Goal: Task Accomplishment & Management: Use online tool/utility

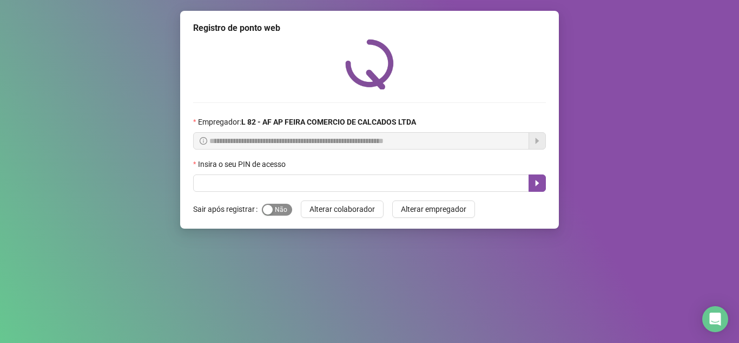
click at [291, 210] on form "Sair após registrar Sim Não Alterar colaborador Alterar empregador" at bounding box center [369, 208] width 353 height 17
click at [290, 208] on span "Sim Não" at bounding box center [277, 209] width 30 height 12
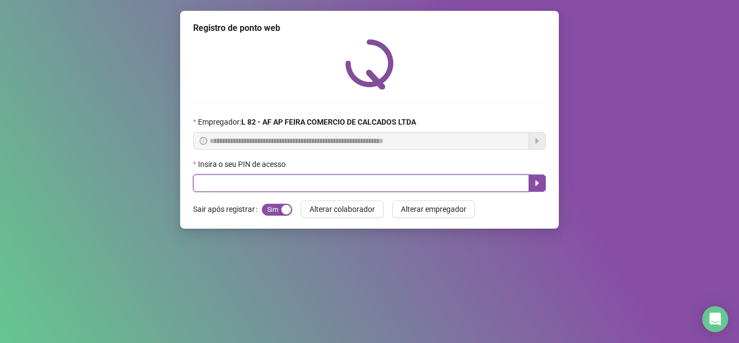
click at [280, 180] on input "text" at bounding box center [361, 182] width 336 height 17
type input "*****"
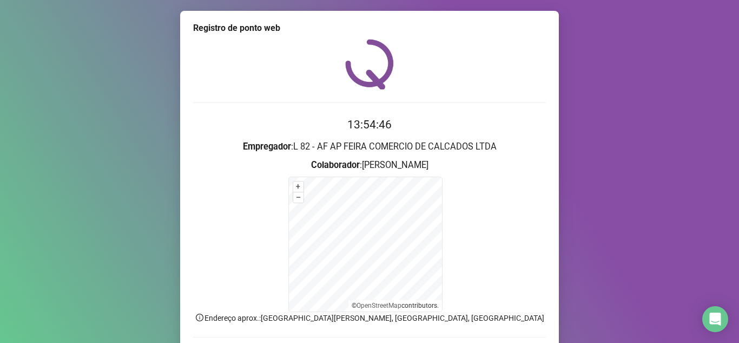
scroll to position [77, 0]
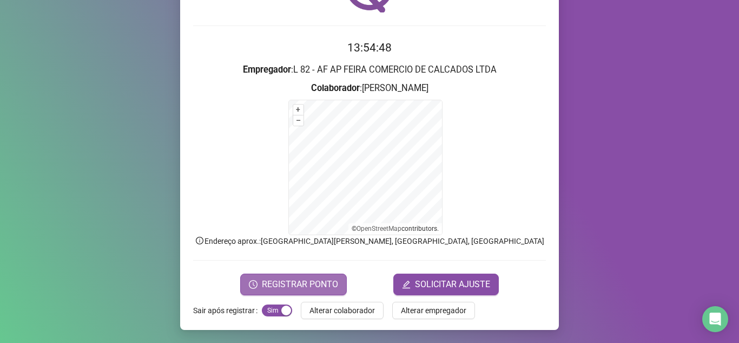
click at [309, 275] on button "REGISTRAR PONTO" at bounding box center [293, 284] width 107 height 22
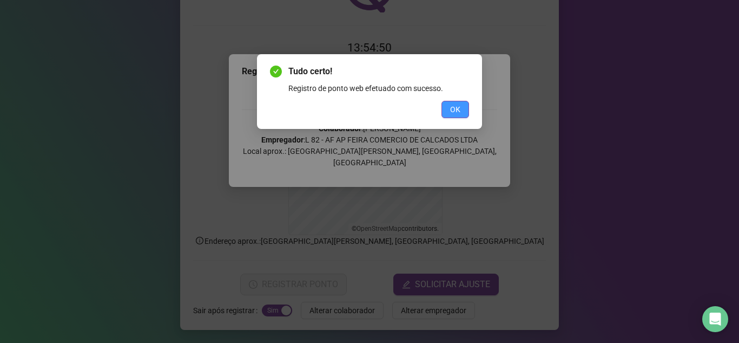
click at [458, 113] on span "OK" at bounding box center [455, 109] width 10 height 12
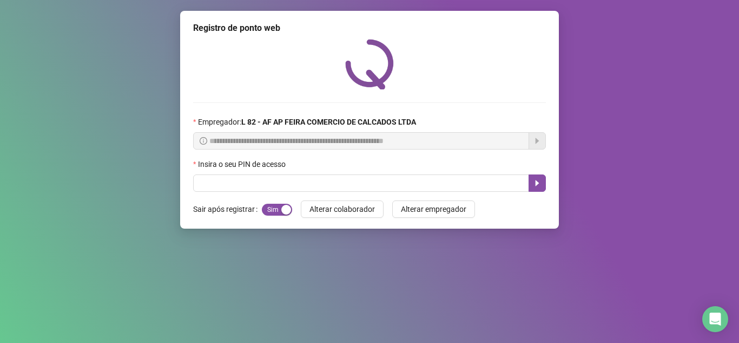
scroll to position [0, 0]
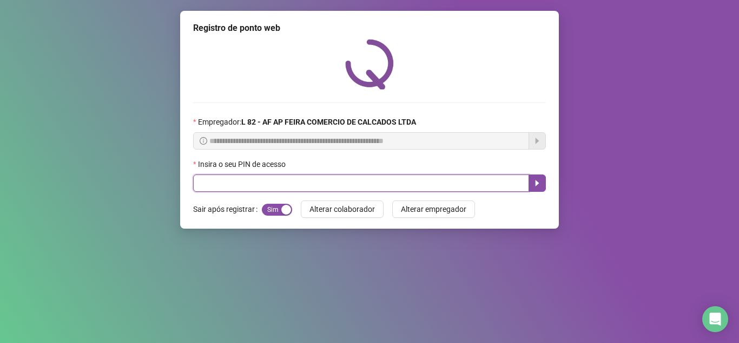
click at [234, 180] on input "text" at bounding box center [361, 182] width 336 height 17
type input "*****"
click at [537, 184] on icon "caret-right" at bounding box center [538, 183] width 4 height 6
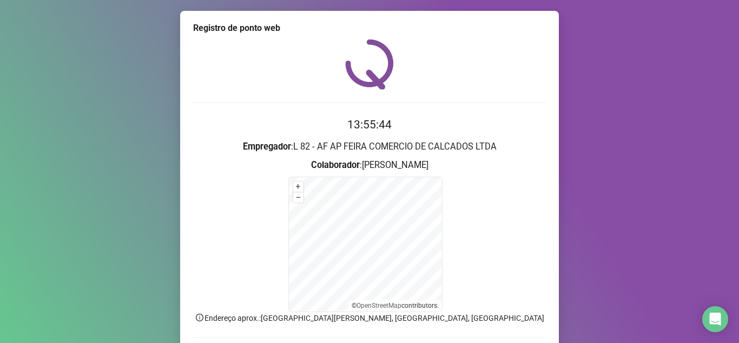
scroll to position [77, 0]
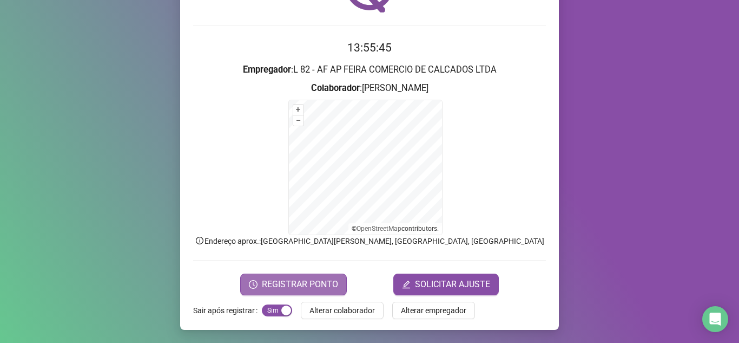
click at [278, 280] on span "REGISTRAR PONTO" at bounding box center [300, 284] width 76 height 13
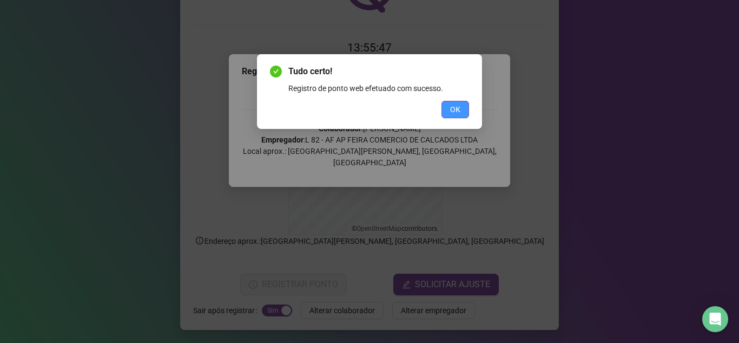
click at [464, 108] on button "OK" at bounding box center [456, 109] width 28 height 17
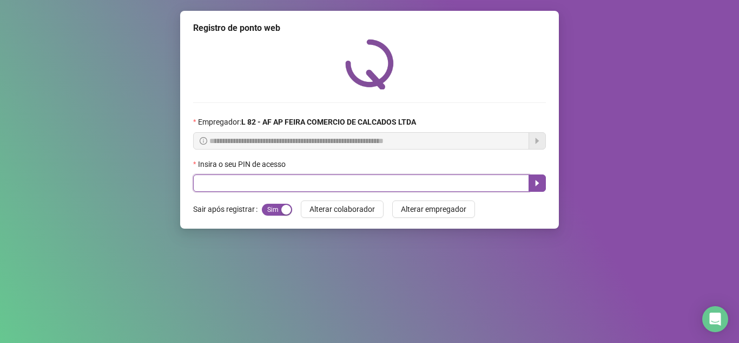
click at [238, 187] on input "text" at bounding box center [361, 182] width 336 height 17
type input "*****"
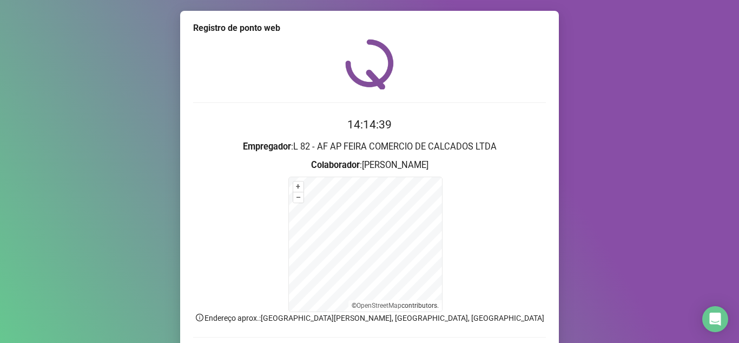
scroll to position [77, 0]
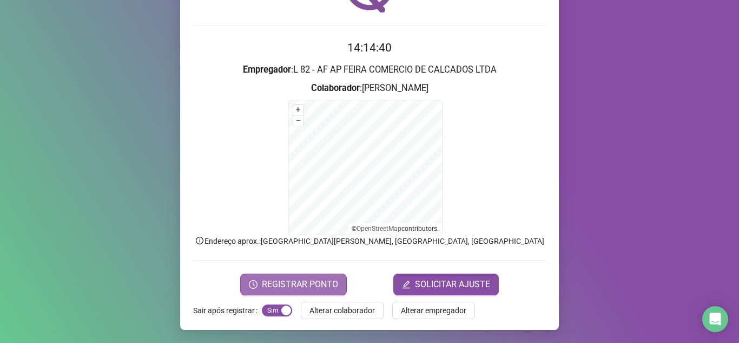
click at [315, 279] on span "REGISTRAR PONTO" at bounding box center [300, 284] width 76 height 13
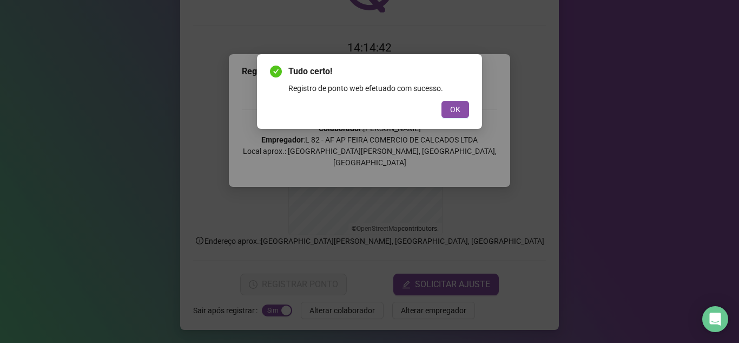
click at [469, 101] on div "OK" at bounding box center [369, 109] width 199 height 17
click at [463, 104] on button "OK" at bounding box center [456, 109] width 28 height 17
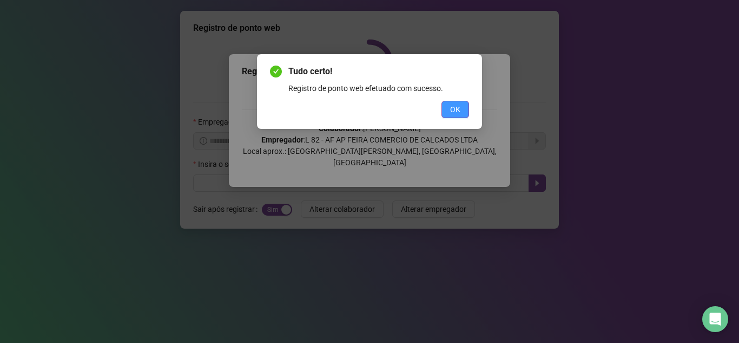
scroll to position [0, 0]
